Goal: Information Seeking & Learning: Learn about a topic

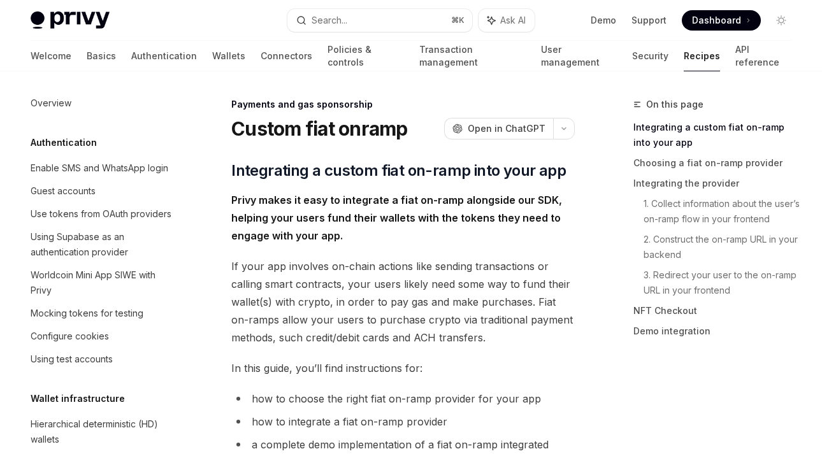
click at [67, 28] on img at bounding box center [70, 20] width 79 height 18
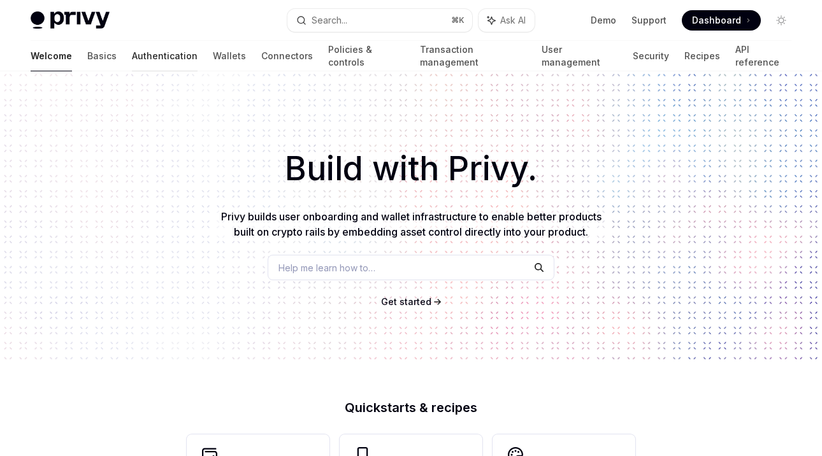
click at [132, 62] on link "Authentication" at bounding box center [165, 56] width 66 height 31
type textarea "*"
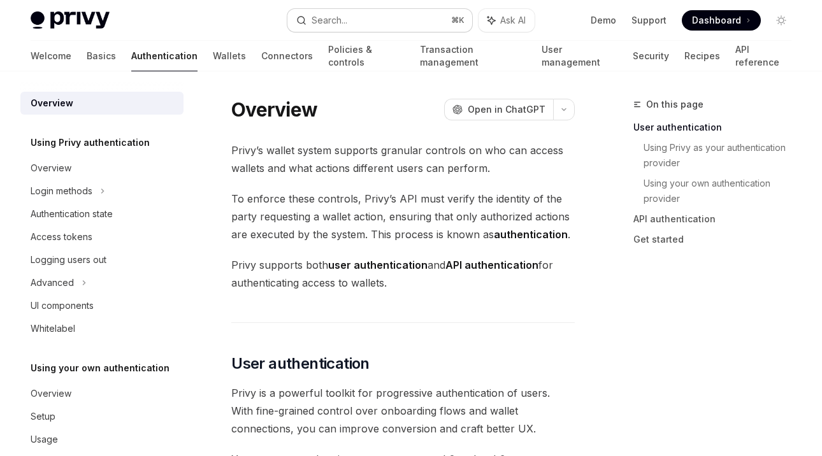
click at [337, 18] on div "Search..." at bounding box center [330, 20] width 36 height 15
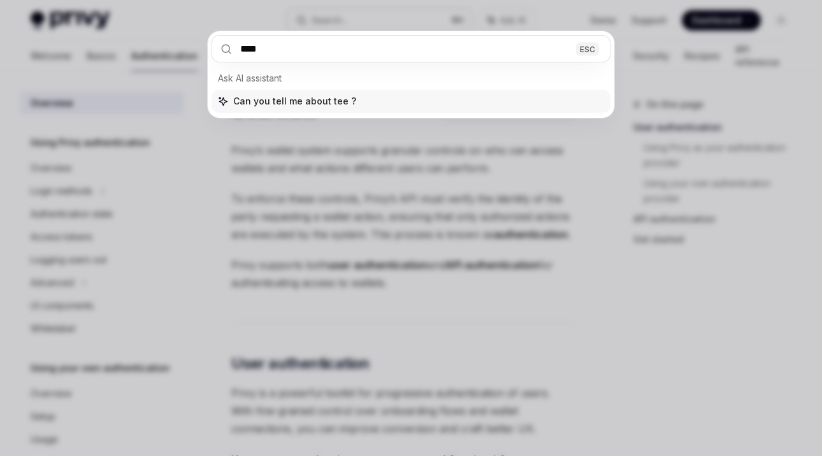
type input "***"
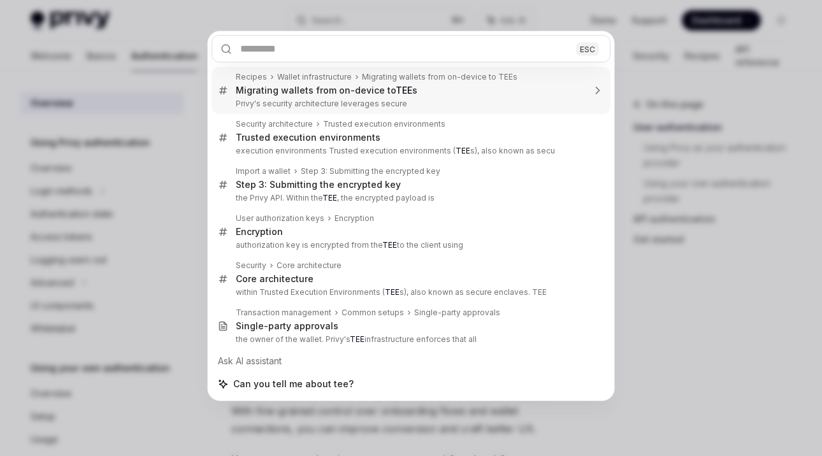
type textarea "*"
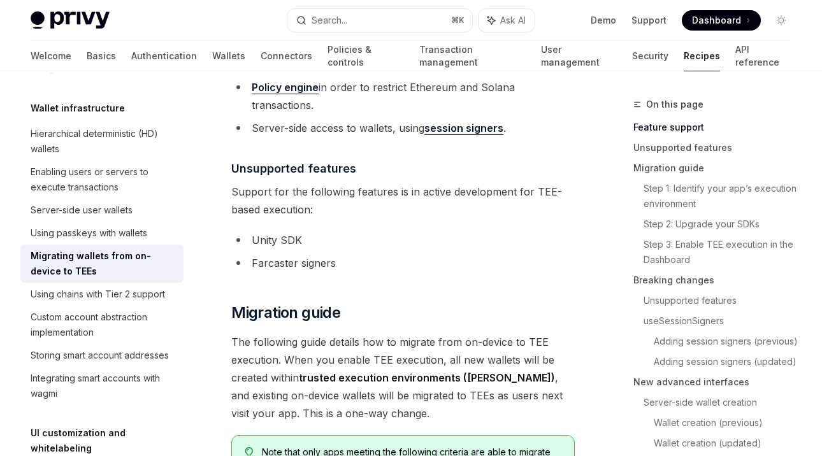
scroll to position [515, 0]
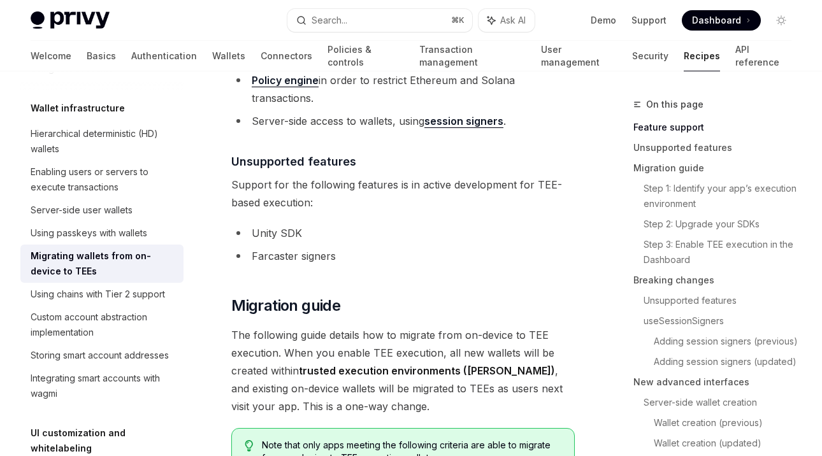
click at [550, 4] on div "Privy Docs home page Search... ⌘ K Ask AI Demo Support Dashboard Dashboard Sear…" at bounding box center [411, 20] width 761 height 41
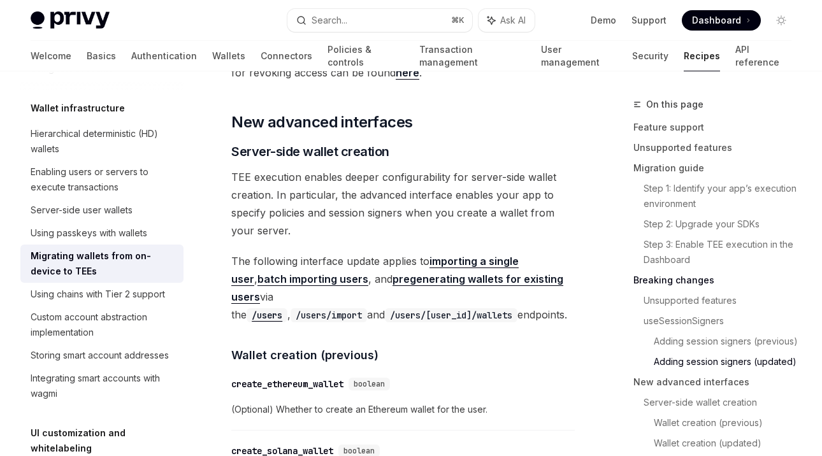
scroll to position [3210, 0]
